Goal: Task Accomplishment & Management: Complete application form

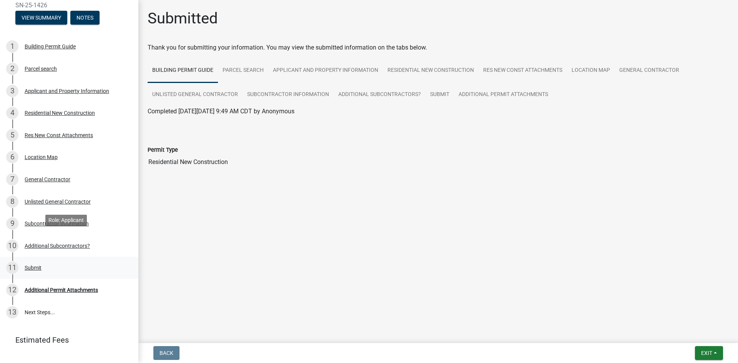
scroll to position [63, 0]
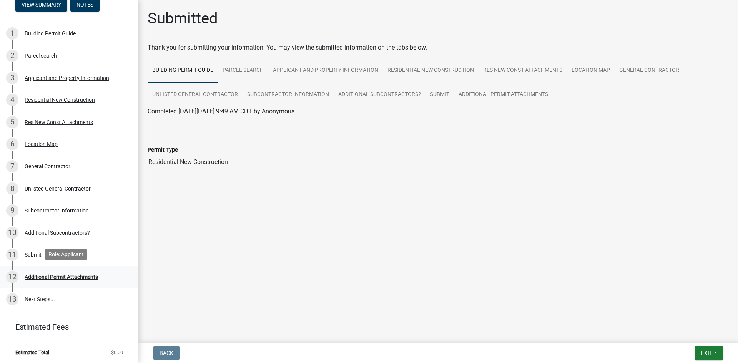
click at [91, 277] on div "Additional Permit Attachments" at bounding box center [61, 277] width 73 height 5
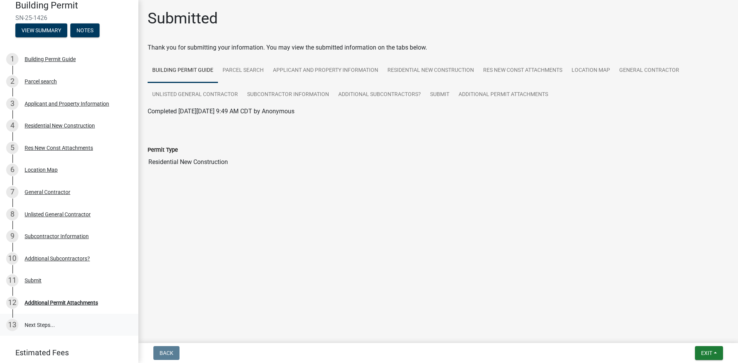
scroll to position [0, 0]
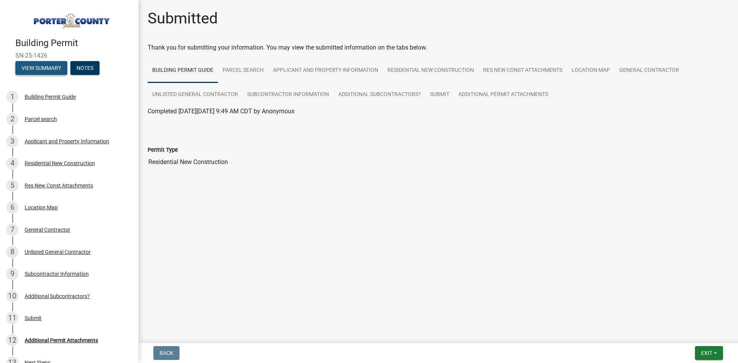
click at [45, 64] on button "View Summary" at bounding box center [41, 68] width 52 height 14
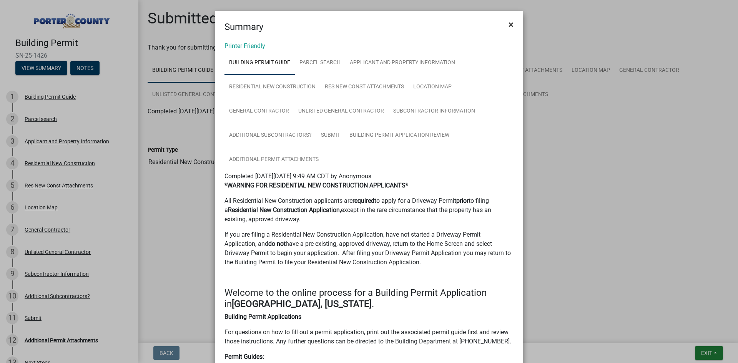
click at [509, 26] on span "×" at bounding box center [511, 24] width 5 height 11
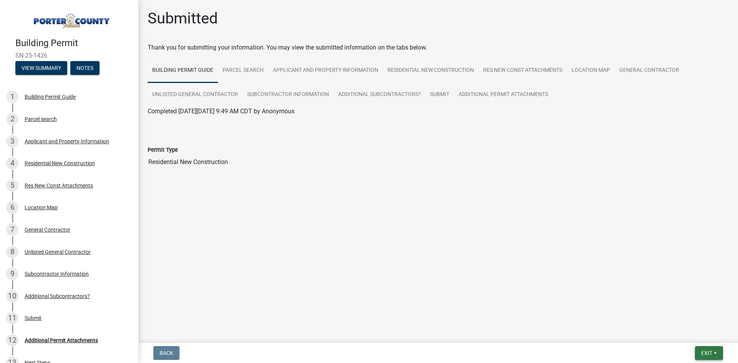
click at [699, 351] on button "Exit" at bounding box center [709, 353] width 28 height 14
click at [690, 333] on button "Save & Exit" at bounding box center [693, 333] width 62 height 18
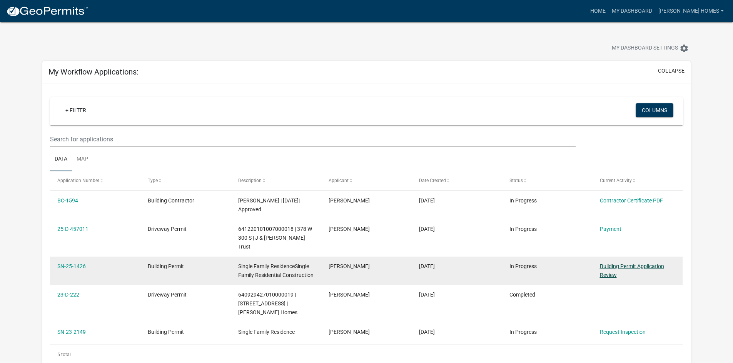
click at [615, 263] on link "Building Permit Application Review" at bounding box center [632, 270] width 64 height 15
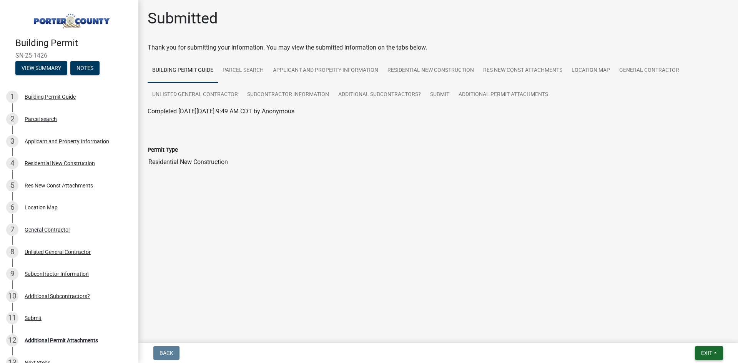
click at [705, 350] on span "Exit" at bounding box center [706, 353] width 11 height 6
click at [687, 335] on button "Save & Exit" at bounding box center [693, 333] width 62 height 18
